Goal: Information Seeking & Learning: Learn about a topic

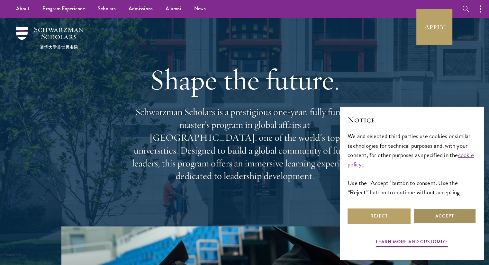
click at [420, 219] on button "Accept" at bounding box center [444, 216] width 63 height 15
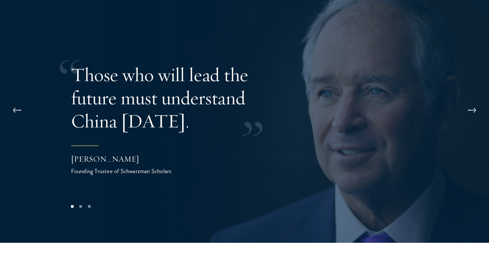
scroll to position [1286, 0]
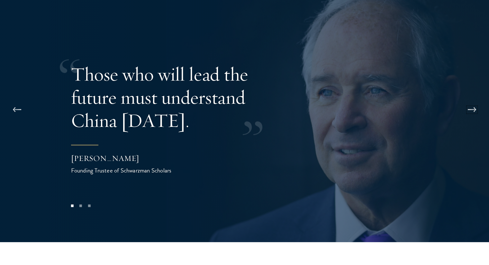
click at [473, 101] on button at bounding box center [472, 110] width 21 height 18
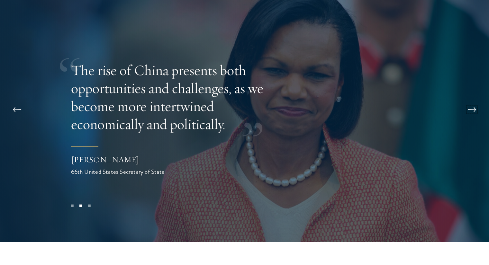
click at [473, 101] on button at bounding box center [472, 110] width 21 height 18
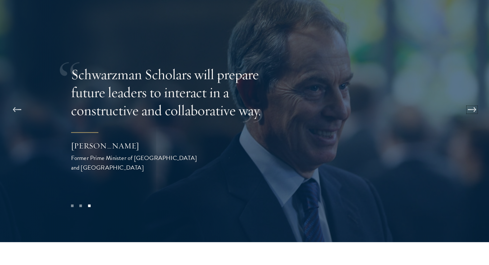
click at [474, 101] on button at bounding box center [472, 110] width 21 height 18
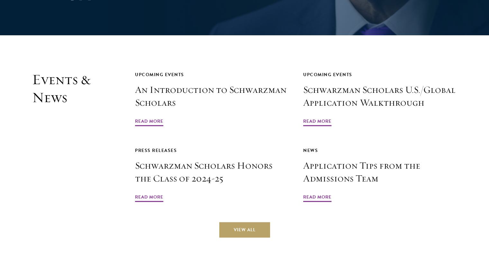
scroll to position [1512, 0]
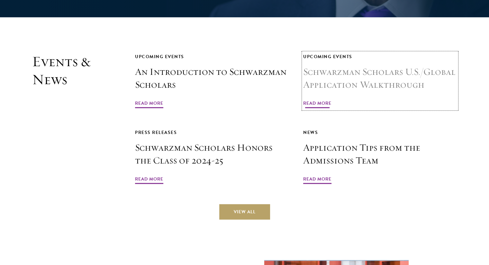
click at [314, 99] on span "Read More" at bounding box center [317, 104] width 28 height 10
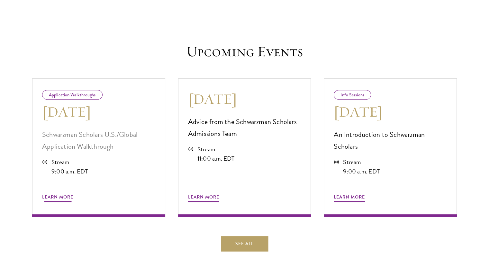
scroll to position [418, 0]
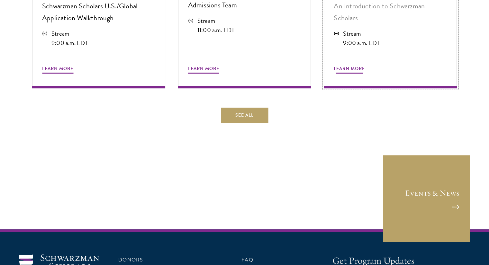
click at [347, 68] on span "Learn More" at bounding box center [349, 70] width 31 height 10
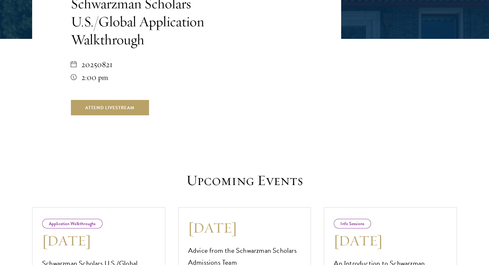
scroll to position [0, 0]
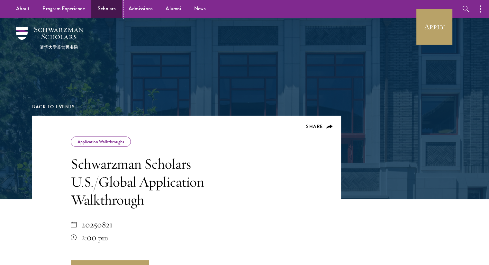
click at [109, 6] on link "Scholars" at bounding box center [106, 9] width 31 height 18
